Goal: Information Seeking & Learning: Learn about a topic

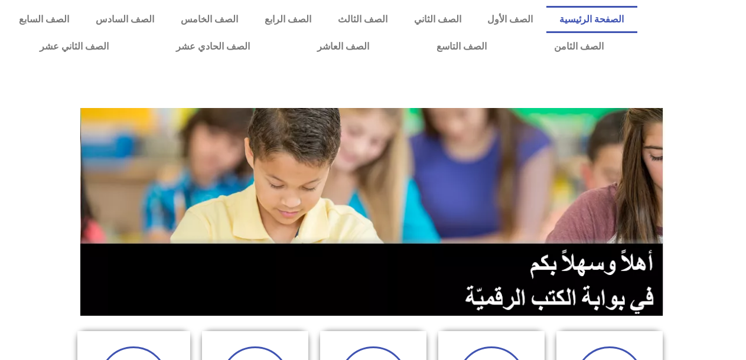
scroll to position [315, 0]
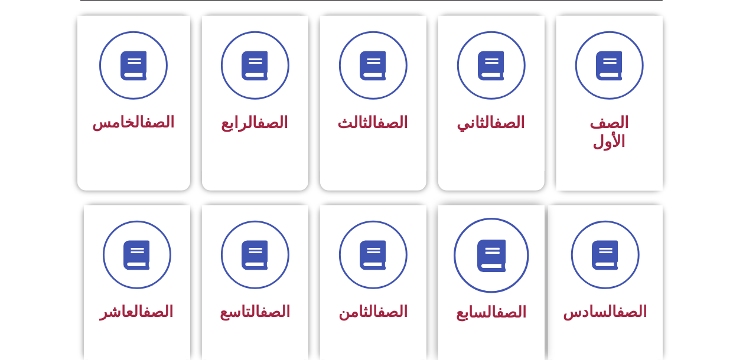
click at [496, 270] on span at bounding box center [492, 256] width 76 height 76
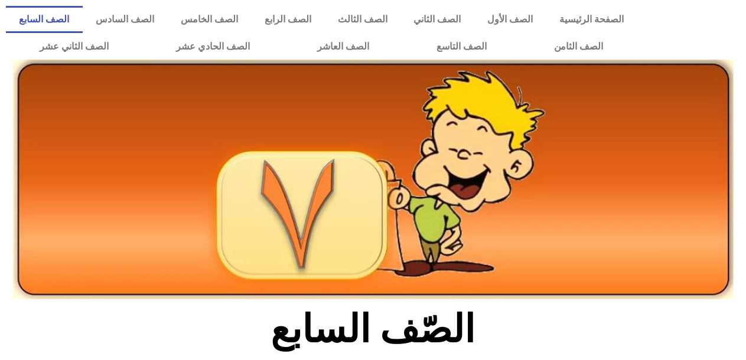
scroll to position [315, 0]
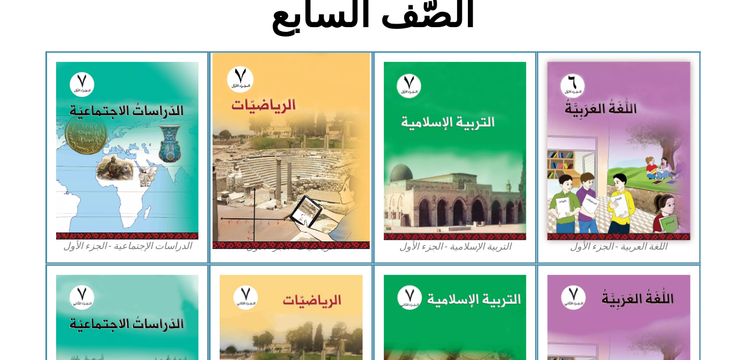
click at [292, 144] on img at bounding box center [291, 151] width 157 height 196
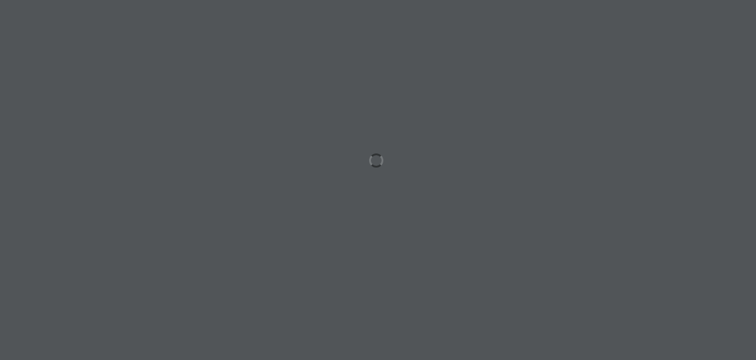
click at [236, 158] on div at bounding box center [378, 180] width 756 height 360
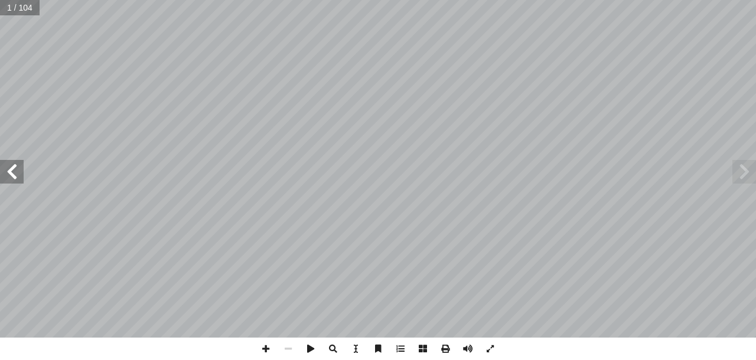
click at [12, 174] on span at bounding box center [12, 172] width 24 height 24
click at [15, 182] on span at bounding box center [12, 172] width 24 height 24
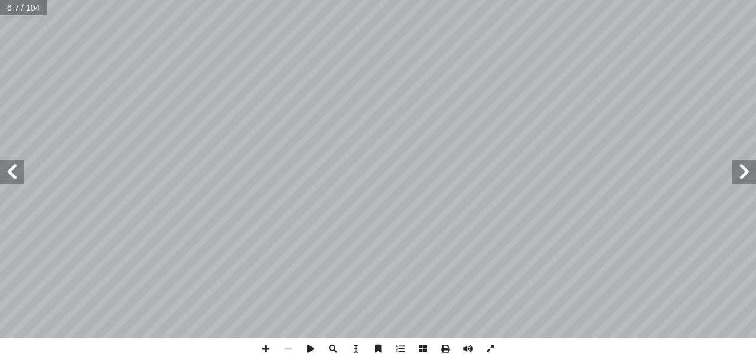
click at [15, 182] on span at bounding box center [12, 172] width 24 height 24
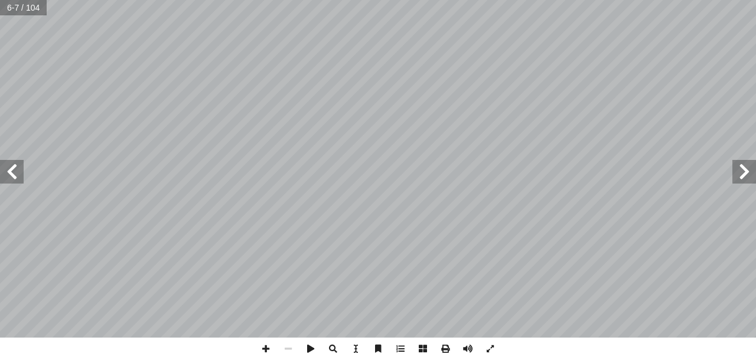
click at [15, 182] on span at bounding box center [12, 172] width 24 height 24
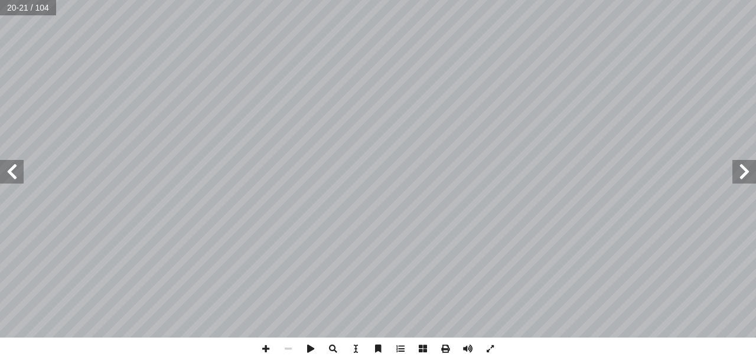
click at [15, 182] on span at bounding box center [12, 172] width 24 height 24
click at [750, 175] on span at bounding box center [744, 172] width 24 height 24
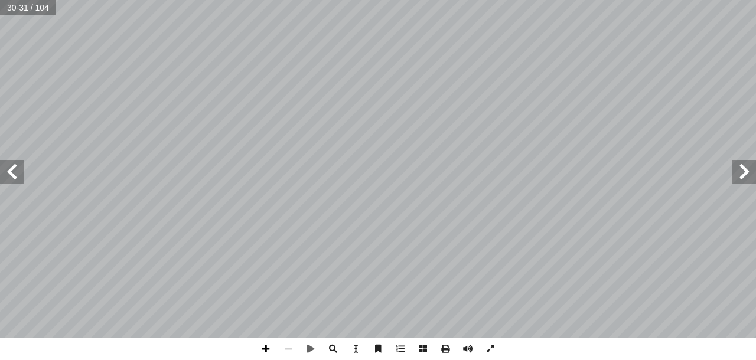
click at [265, 350] on span at bounding box center [266, 349] width 22 height 22
click at [266, 348] on span at bounding box center [266, 349] width 22 height 22
click at [286, 349] on span at bounding box center [288, 349] width 22 height 22
click at [13, 178] on span at bounding box center [12, 172] width 24 height 24
click at [266, 351] on span at bounding box center [266, 349] width 22 height 22
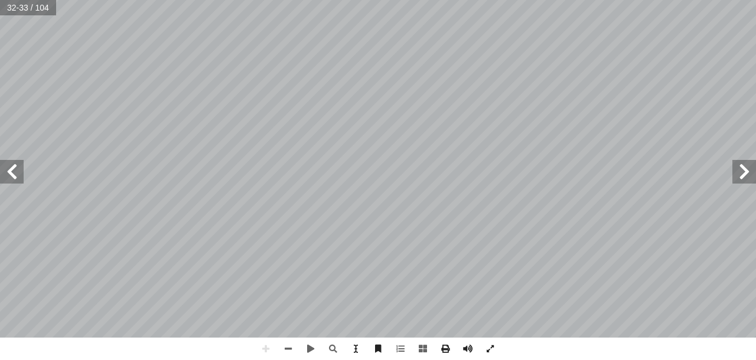
click at [556, 348] on div "28 تي: أ ا يجاد ناتج ما ي إ ا ب ُ كمل أ ثم � = ٤ ــ ١ - ــ ٩ ) أ � = ٨ + 5 – ١ …" at bounding box center [378, 180] width 756 height 360
click at [292, 349] on span at bounding box center [288, 349] width 22 height 22
click at [266, 348] on span at bounding box center [266, 349] width 22 height 22
